Goal: Check status: Check status

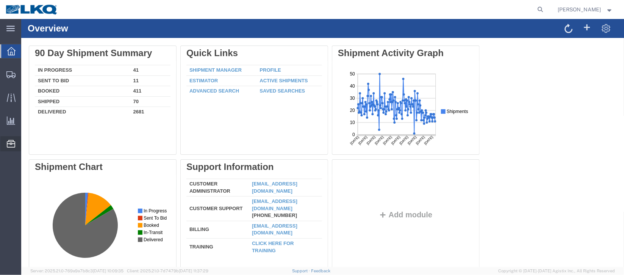
click at [0, 0] on span "Location Appointment" at bounding box center [0, 0] width 0 height 0
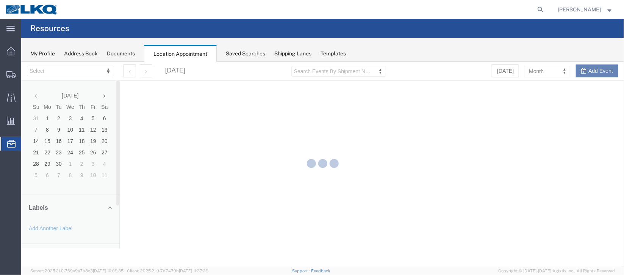
select select "27634"
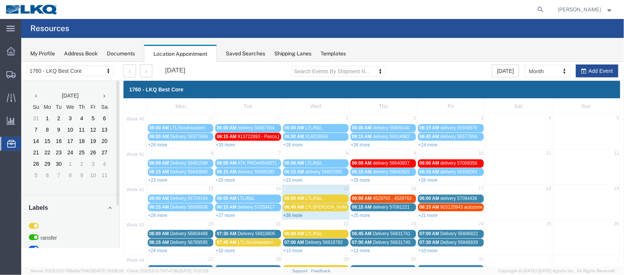
click at [292, 212] on link "+26 more" at bounding box center [292, 214] width 19 height 5
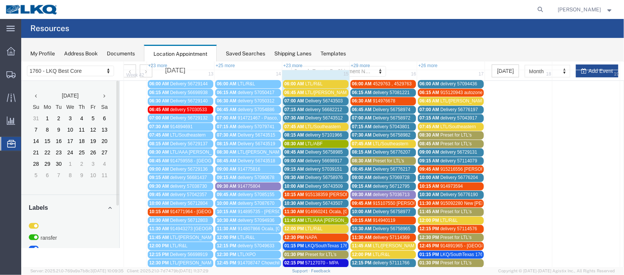
scroll to position [129, 0]
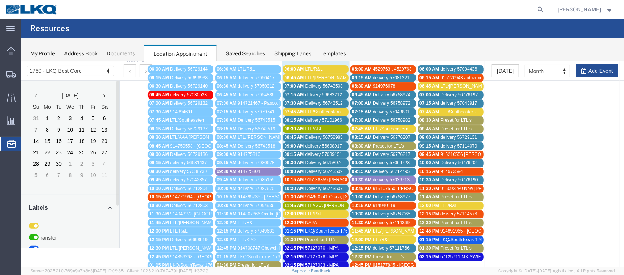
click at [320, 85] on span "Delivery 56743503" at bounding box center [324, 85] width 38 height 5
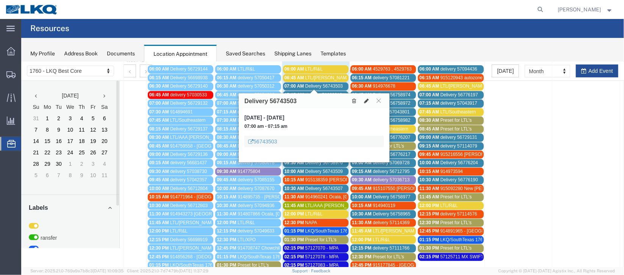
click at [364, 101] on icon at bounding box center [366, 100] width 5 height 5
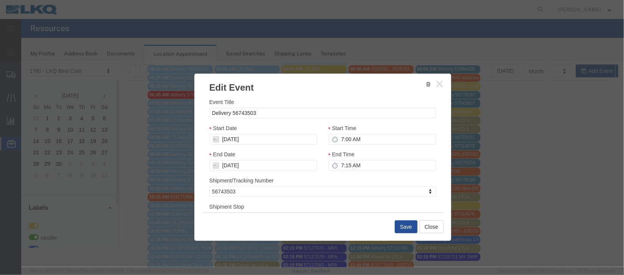
select select
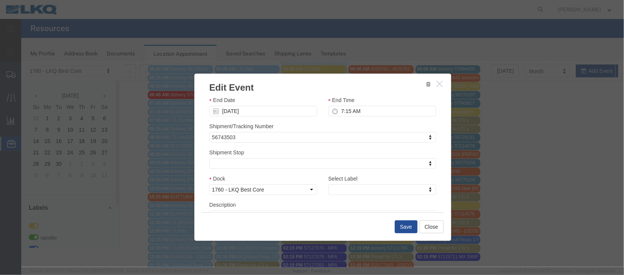
scroll to position [97, 0]
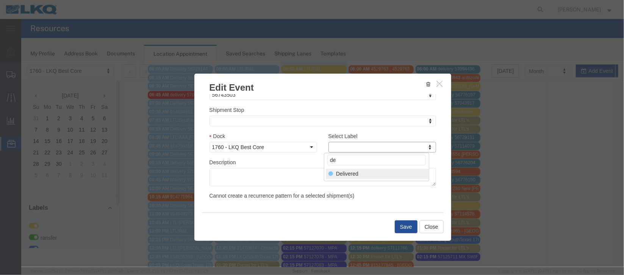
type input "de"
select select "40"
click at [399, 224] on button "Save" at bounding box center [405, 226] width 23 height 13
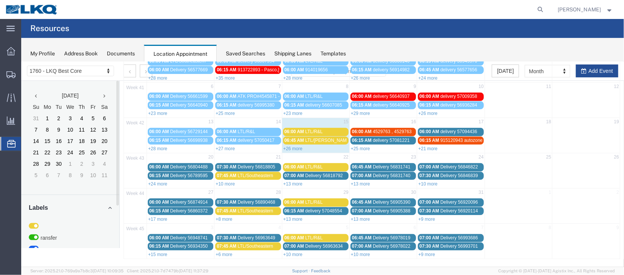
scroll to position [0, 0]
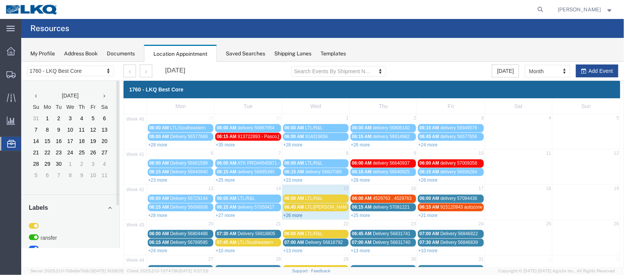
click at [294, 214] on link "+26 more" at bounding box center [292, 214] width 19 height 5
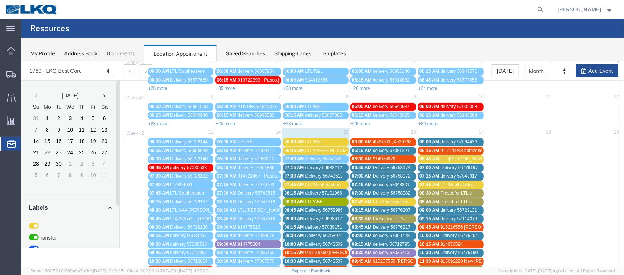
scroll to position [113, 0]
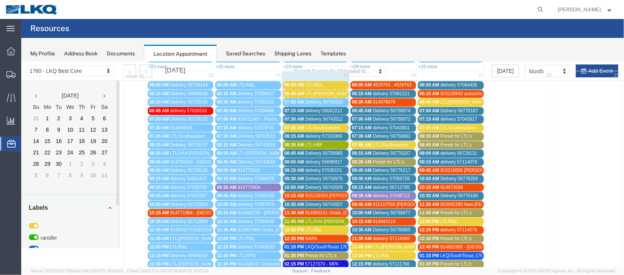
click at [325, 184] on span "Delivery 56743509" at bounding box center [324, 186] width 38 height 5
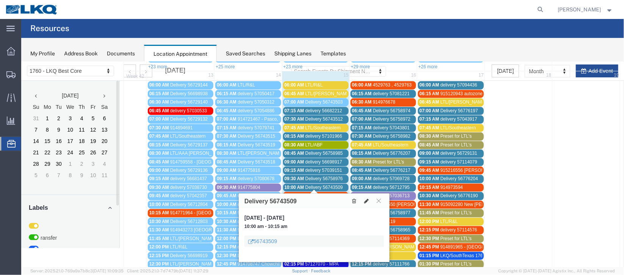
click at [366, 198] on icon at bounding box center [366, 200] width 5 height 5
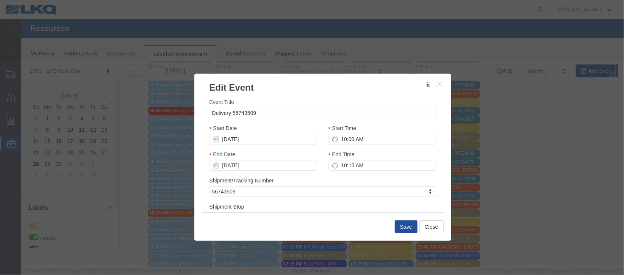
scroll to position [56, 0]
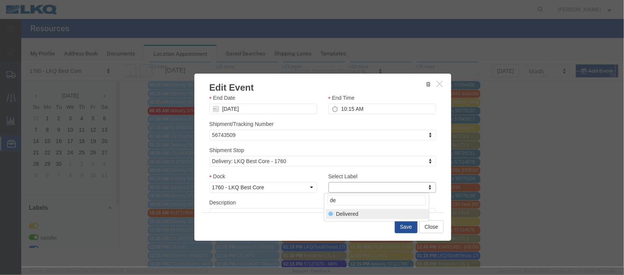
type input "de"
select select "40"
click at [403, 225] on button "Save" at bounding box center [405, 226] width 23 height 13
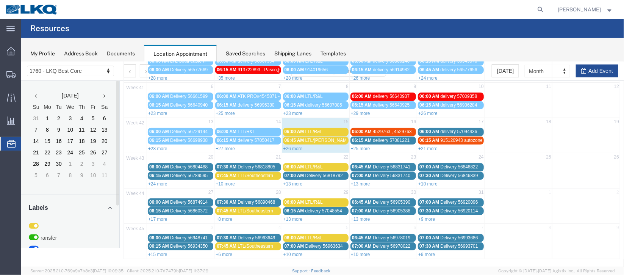
scroll to position [0, 0]
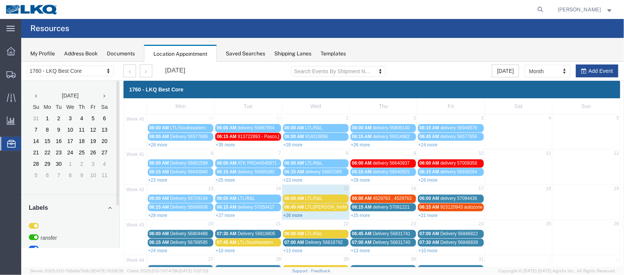
click at [290, 216] on link "+26 more" at bounding box center [292, 214] width 19 height 5
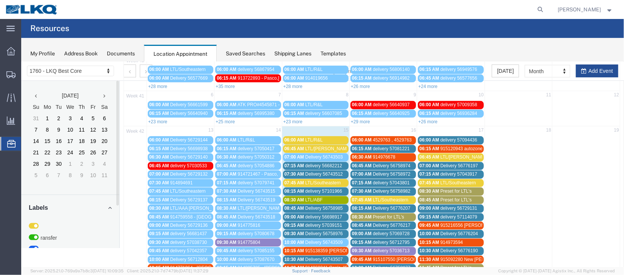
scroll to position [113, 0]
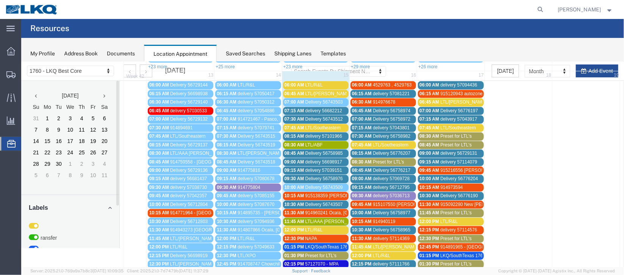
click at [325, 116] on span "Delivery 56743512" at bounding box center [324, 118] width 38 height 5
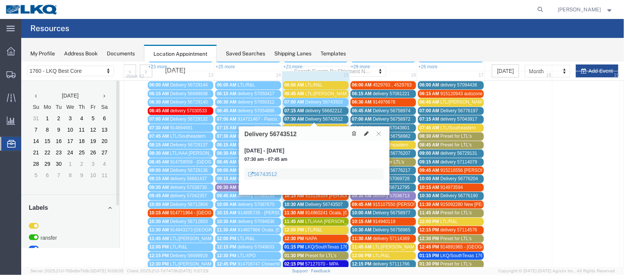
click at [367, 131] on icon at bounding box center [366, 132] width 5 height 5
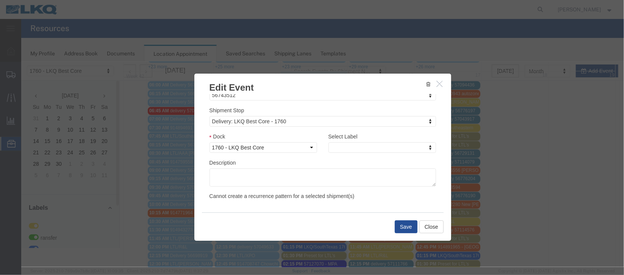
scroll to position [97, 0]
click at [366, 141] on div "Select Label Select Label Select Label LTL Transfer LKQ Billed Outbound Loads Y…" at bounding box center [382, 141] width 108 height 20
type input "de"
select select "40"
click at [407, 226] on button "Save" at bounding box center [405, 226] width 23 height 13
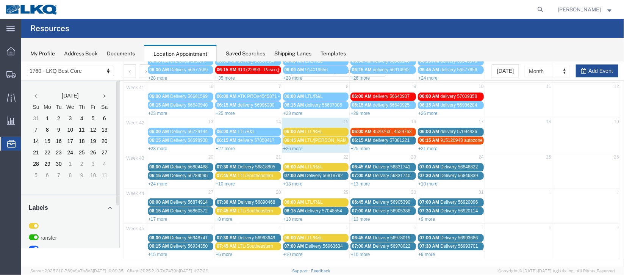
scroll to position [0, 0]
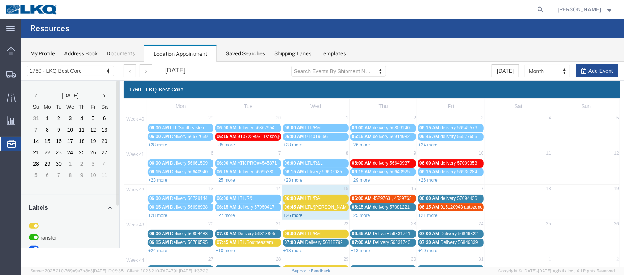
click at [285, 215] on link "+26 more" at bounding box center [292, 214] width 19 height 5
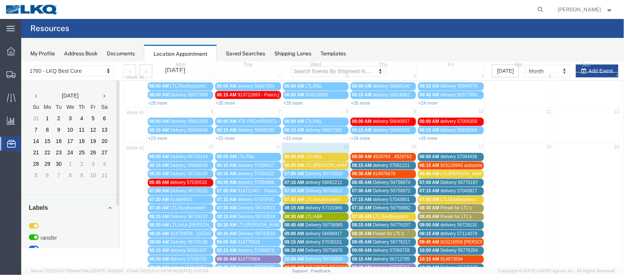
scroll to position [56, 0]
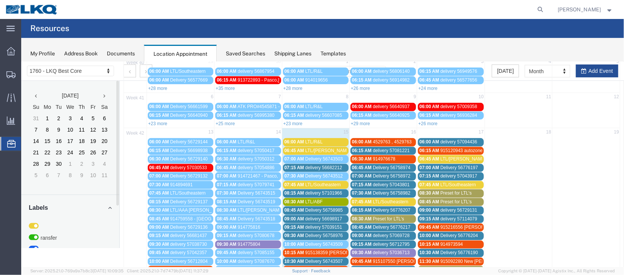
click at [311, 164] on span "delivery 56682212" at bounding box center [323, 166] width 37 height 5
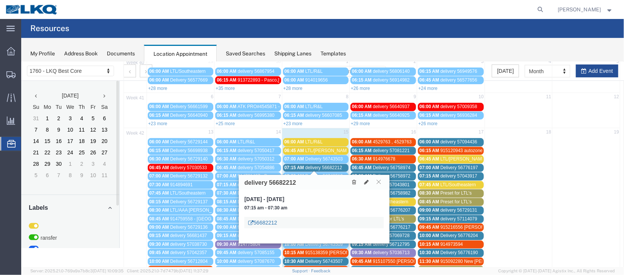
click at [277, 223] on link "56682212" at bounding box center [262, 222] width 29 height 8
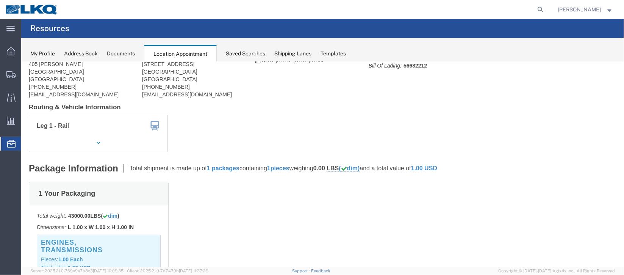
scroll to position [0, 0]
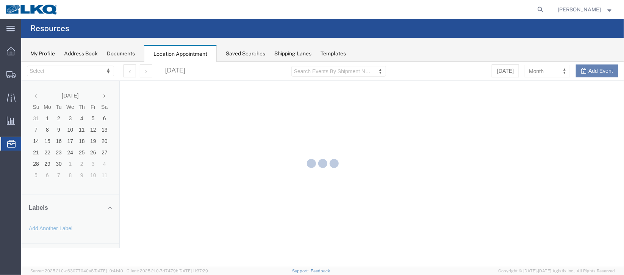
select select "27634"
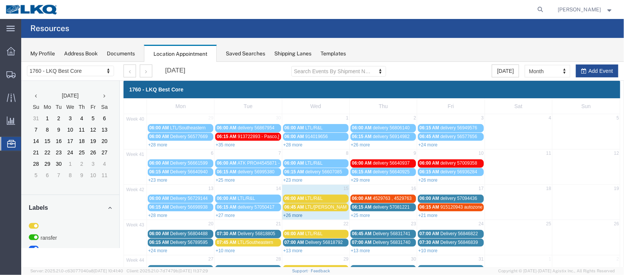
click at [295, 212] on link "+26 more" at bounding box center [292, 214] width 19 height 5
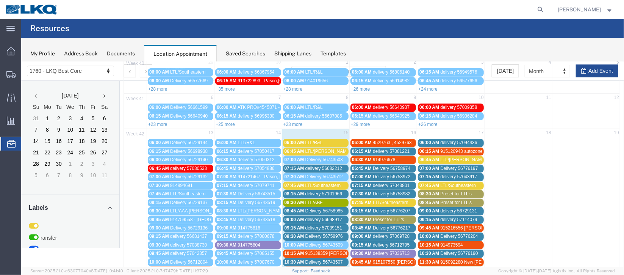
scroll to position [113, 0]
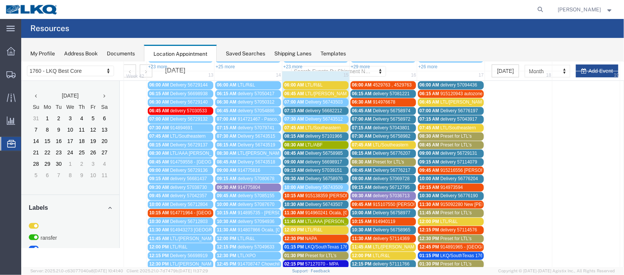
click at [313, 133] on span "delivery 57101966" at bounding box center [323, 135] width 37 height 5
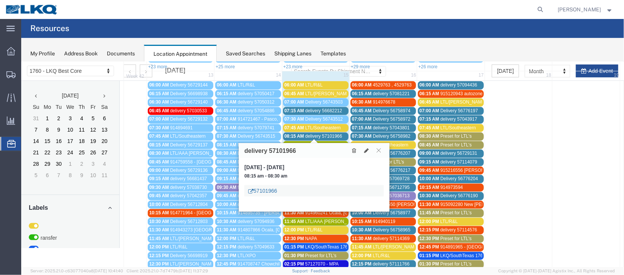
click at [270, 188] on link "57101966" at bounding box center [262, 190] width 29 height 8
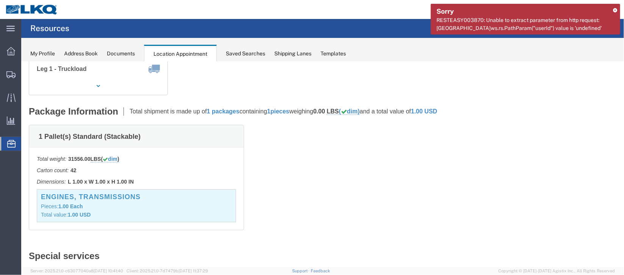
scroll to position [0, 0]
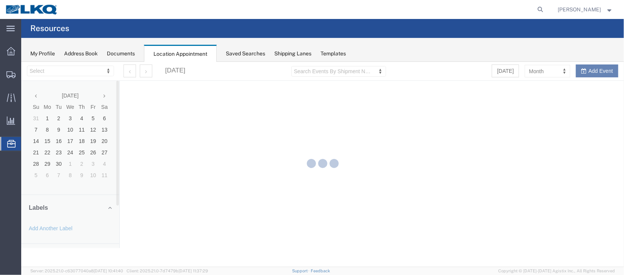
select select "27634"
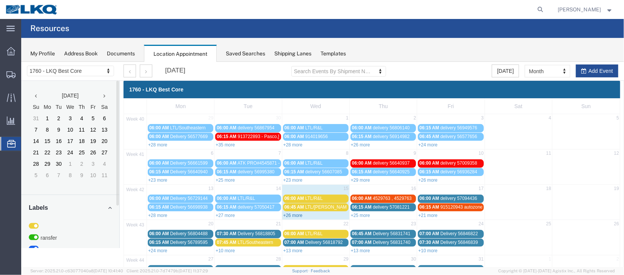
click at [291, 213] on link "+26 more" at bounding box center [292, 214] width 19 height 5
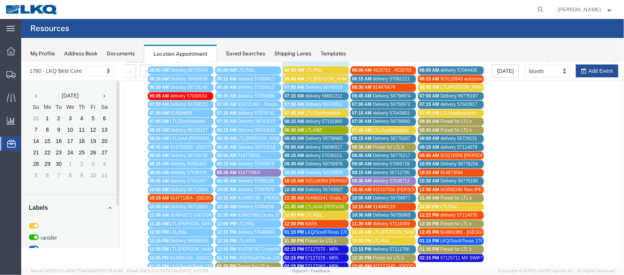
scroll to position [113, 0]
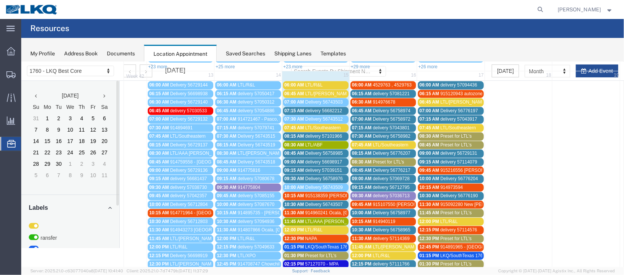
click at [311, 150] on span "Delivery 56758985" at bounding box center [324, 152] width 38 height 5
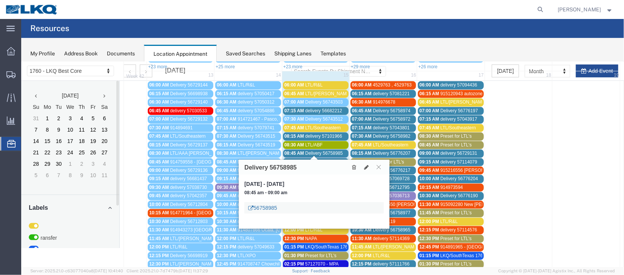
click at [270, 205] on link "56758985" at bounding box center [262, 207] width 29 height 8
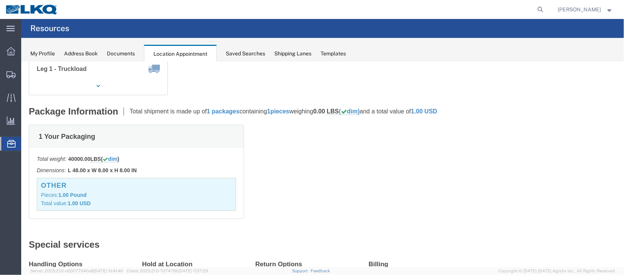
scroll to position [0, 0]
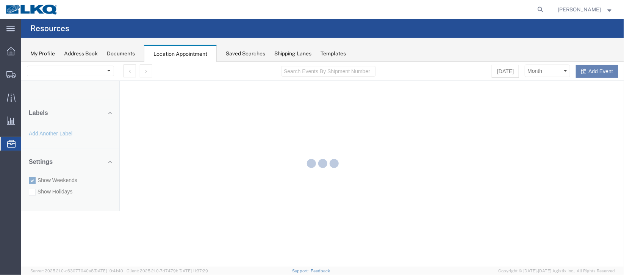
select select "27634"
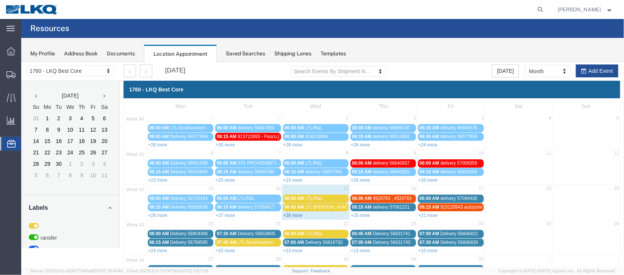
click at [292, 213] on link "+26 more" at bounding box center [292, 214] width 19 height 5
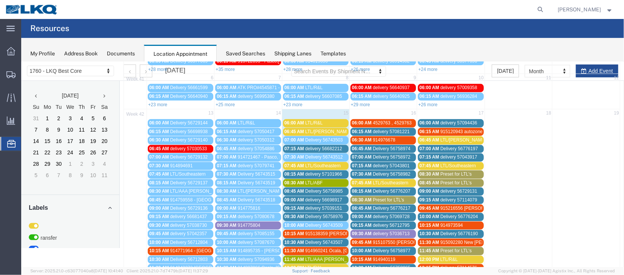
scroll to position [113, 0]
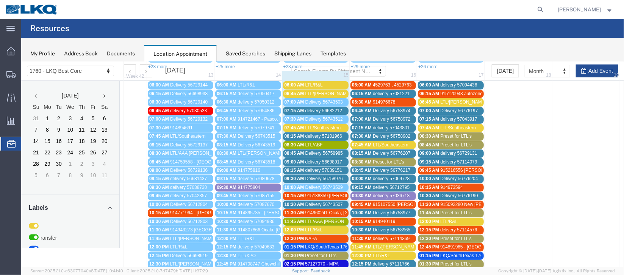
click at [306, 160] on span "delivery 56698917" at bounding box center [323, 161] width 37 height 5
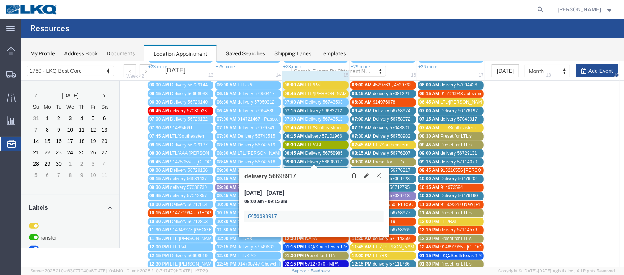
click at [263, 212] on link "56698917" at bounding box center [262, 216] width 29 height 8
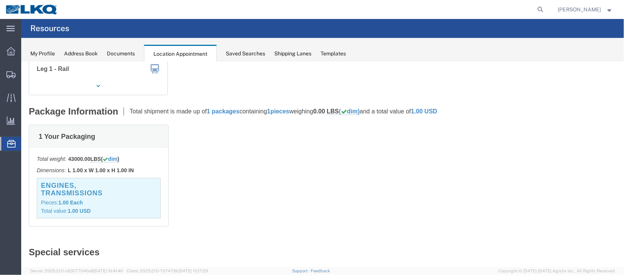
scroll to position [0, 0]
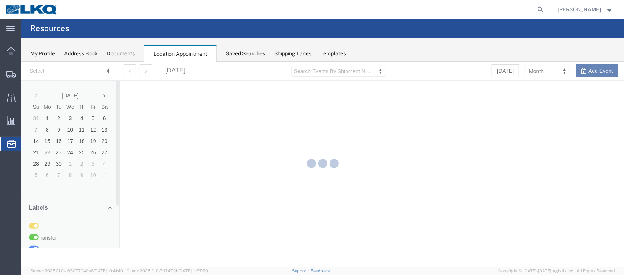
select select "27634"
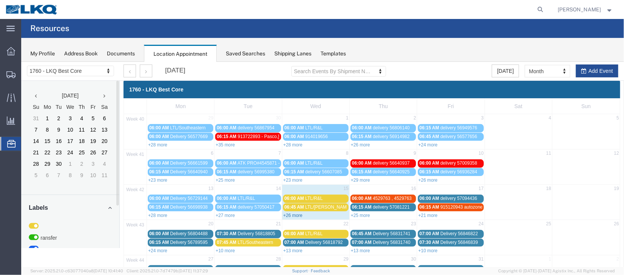
click at [289, 215] on link "+26 more" at bounding box center [292, 214] width 19 height 5
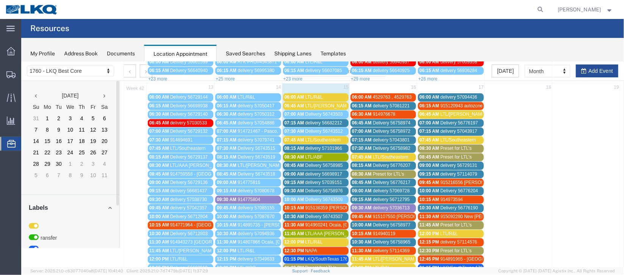
scroll to position [113, 0]
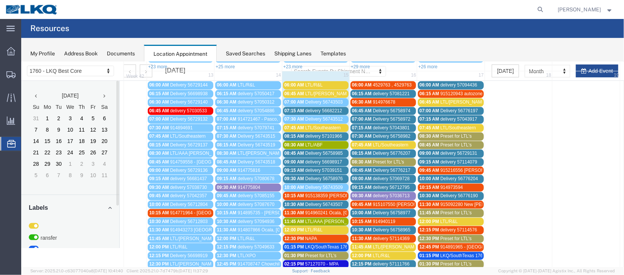
click at [306, 167] on span "delivery 57039151" at bounding box center [323, 169] width 37 height 5
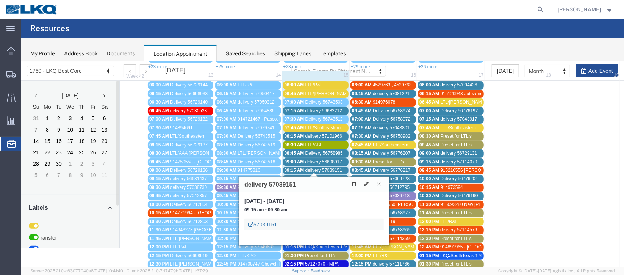
click at [258, 224] on link "57039151" at bounding box center [262, 224] width 29 height 8
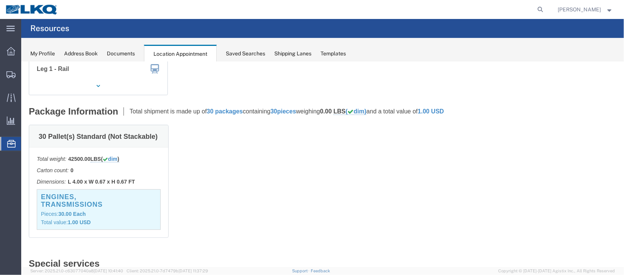
scroll to position [0, 0]
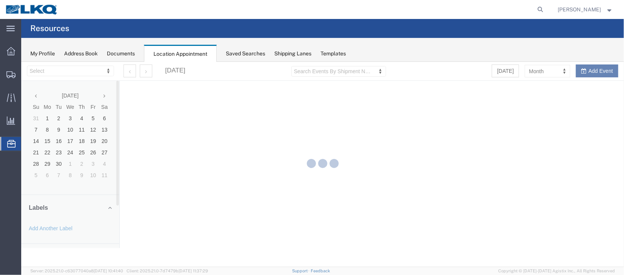
select select "27634"
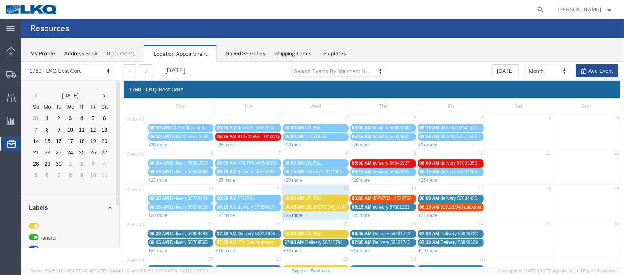
click at [286, 213] on link "+26 more" at bounding box center [292, 214] width 19 height 5
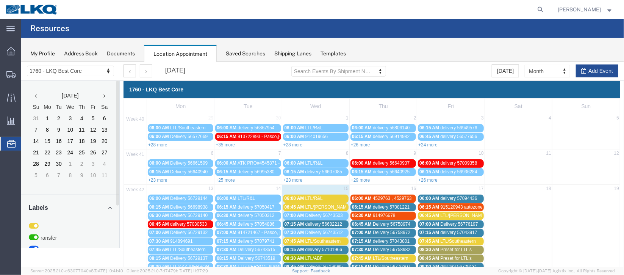
scroll to position [113, 0]
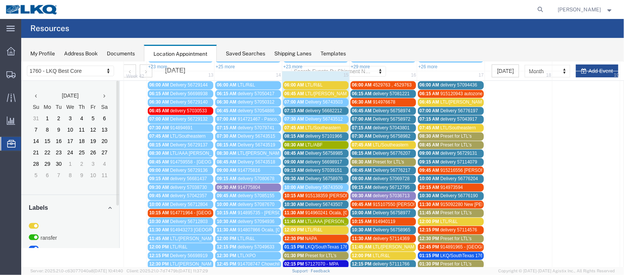
click at [317, 175] on span "Delivery 56758976" at bounding box center [324, 177] width 38 height 5
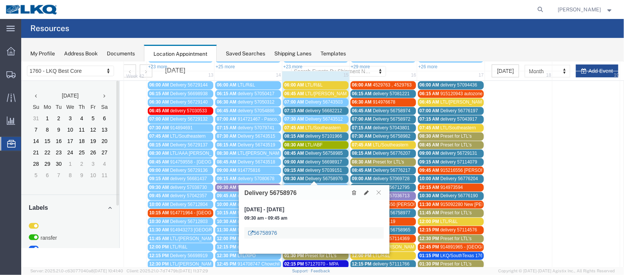
click at [269, 233] on link "56758976" at bounding box center [262, 232] width 29 height 8
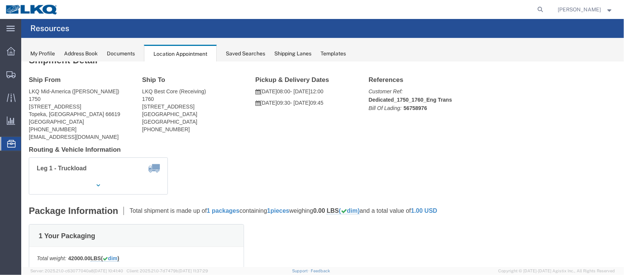
scroll to position [0, 0]
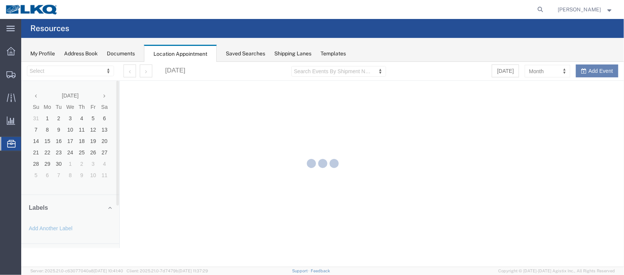
select select "27634"
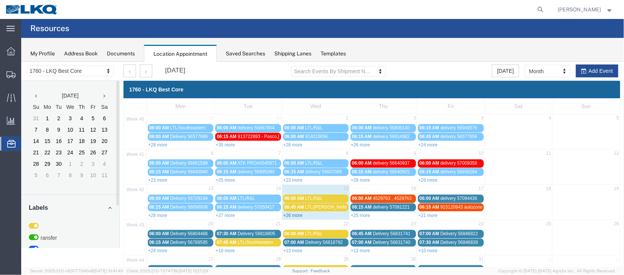
click at [293, 214] on link "+26 more" at bounding box center [292, 214] width 19 height 5
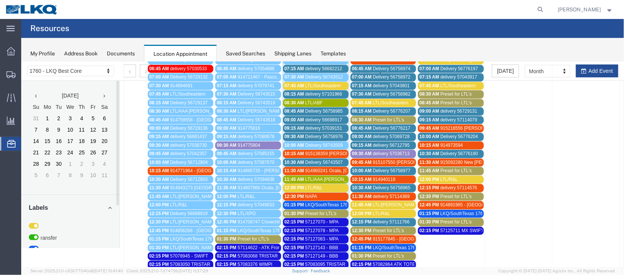
scroll to position [170, 0]
